Goal: Task Accomplishment & Management: Use online tool/utility

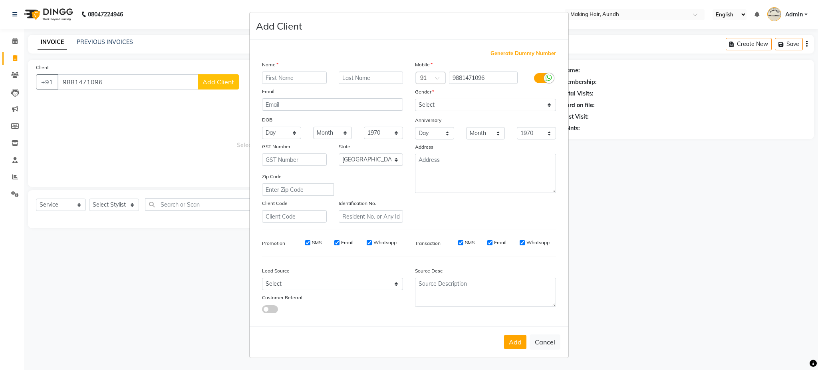
select select "760"
select select "service"
select select "22"
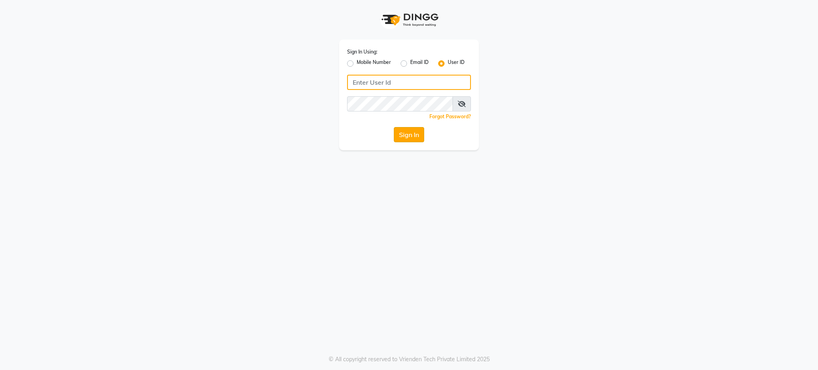
type input "headlines"
click at [403, 129] on button "Sign In" at bounding box center [409, 134] width 30 height 15
